Goal: Use online tool/utility: Utilize a website feature to perform a specific function

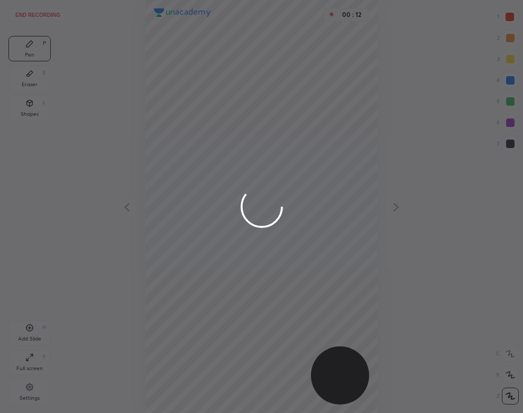
scroll to position [413, 354]
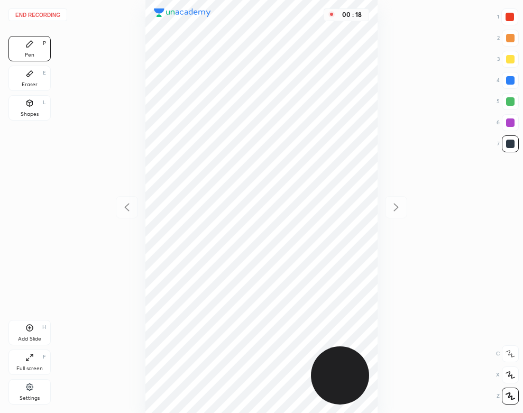
click at [26, 393] on div "Settings" at bounding box center [29, 391] width 42 height 25
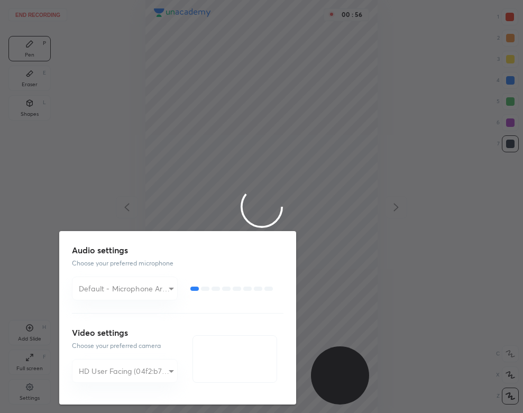
click at [65, 176] on div at bounding box center [261, 206] width 523 height 413
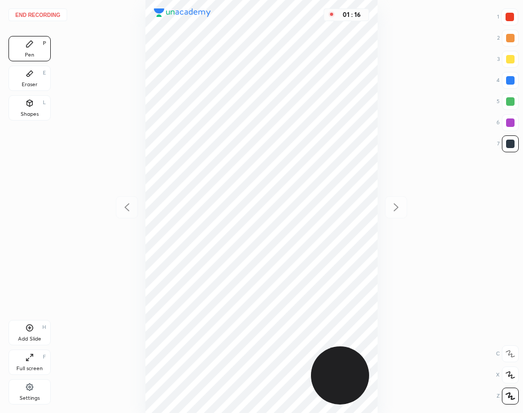
click at [25, 398] on div "Settings" at bounding box center [30, 398] width 20 height 5
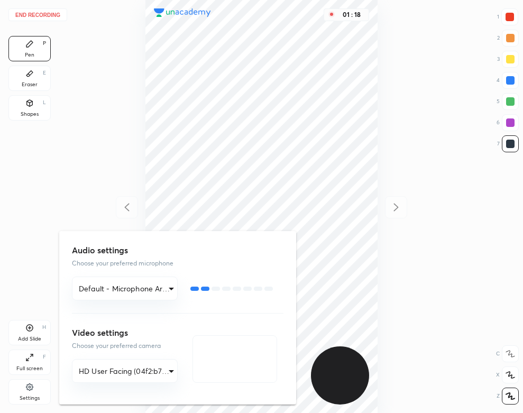
click at [89, 162] on div at bounding box center [261, 206] width 523 height 413
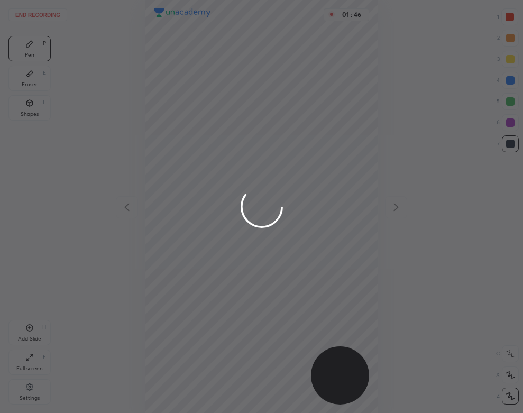
click at [226, 122] on div at bounding box center [261, 206] width 523 height 413
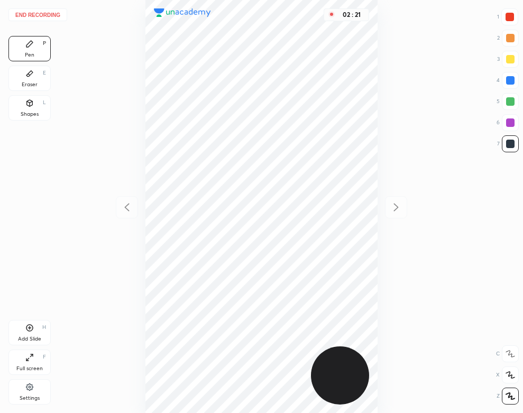
click at [36, 321] on div "Add Slide H" at bounding box center [29, 332] width 42 height 25
click at [21, 107] on div "Shapes L" at bounding box center [29, 107] width 42 height 25
click at [35, 52] on div "Pen P" at bounding box center [29, 48] width 42 height 25
click at [33, 387] on icon at bounding box center [29, 388] width 8 height 10
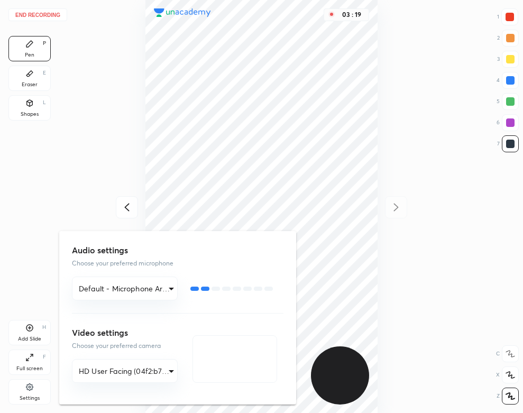
click at [52, 15] on div at bounding box center [261, 206] width 523 height 413
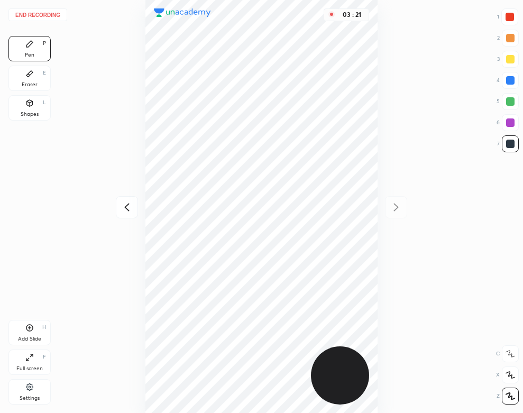
click at [72, 78] on div "End recording 1 2 3 4 5 6 7 R O A L C X Z Erase all C X Z Pen P Eraser E Shapes…" at bounding box center [261, 206] width 523 height 413
click at [44, 9] on button "End recording" at bounding box center [37, 14] width 59 height 13
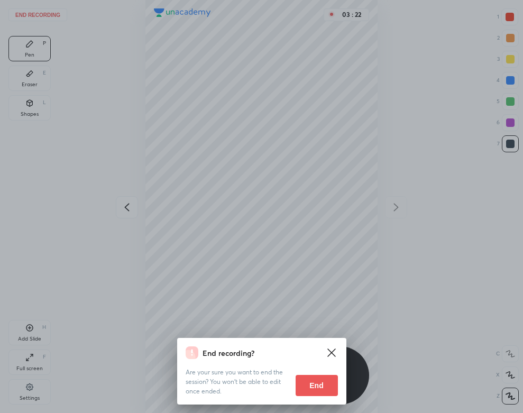
click at [320, 384] on button "End" at bounding box center [317, 385] width 42 height 21
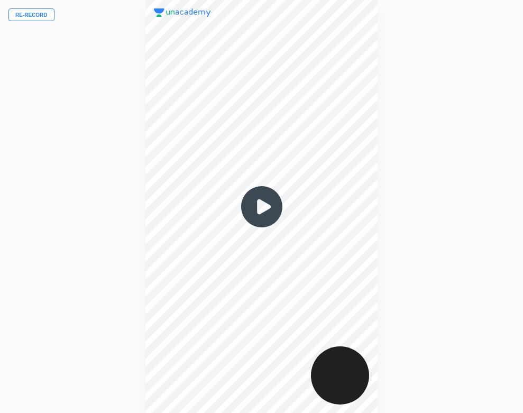
click at [255, 211] on img at bounding box center [262, 206] width 51 height 51
click at [265, 195] on img at bounding box center [262, 206] width 51 height 51
click at [264, 204] on img at bounding box center [262, 206] width 51 height 51
click at [265, 206] on img at bounding box center [262, 206] width 51 height 51
